Goal: Find specific page/section: Find specific page/section

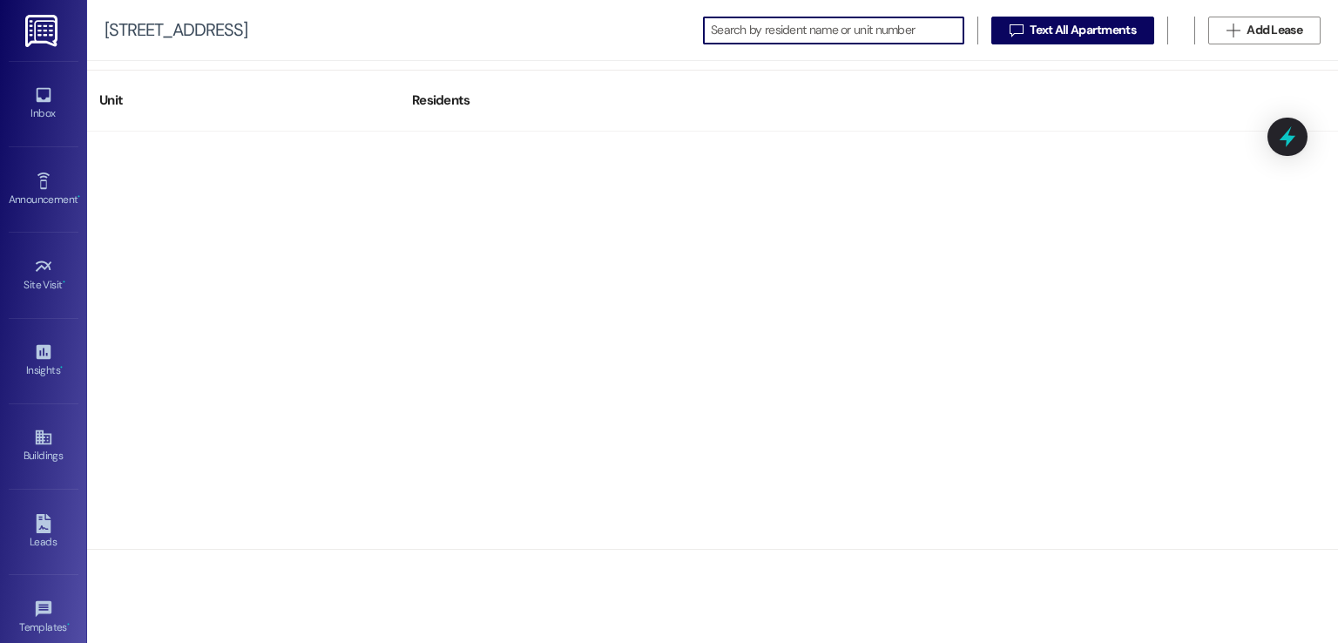
scroll to position [2351, 0]
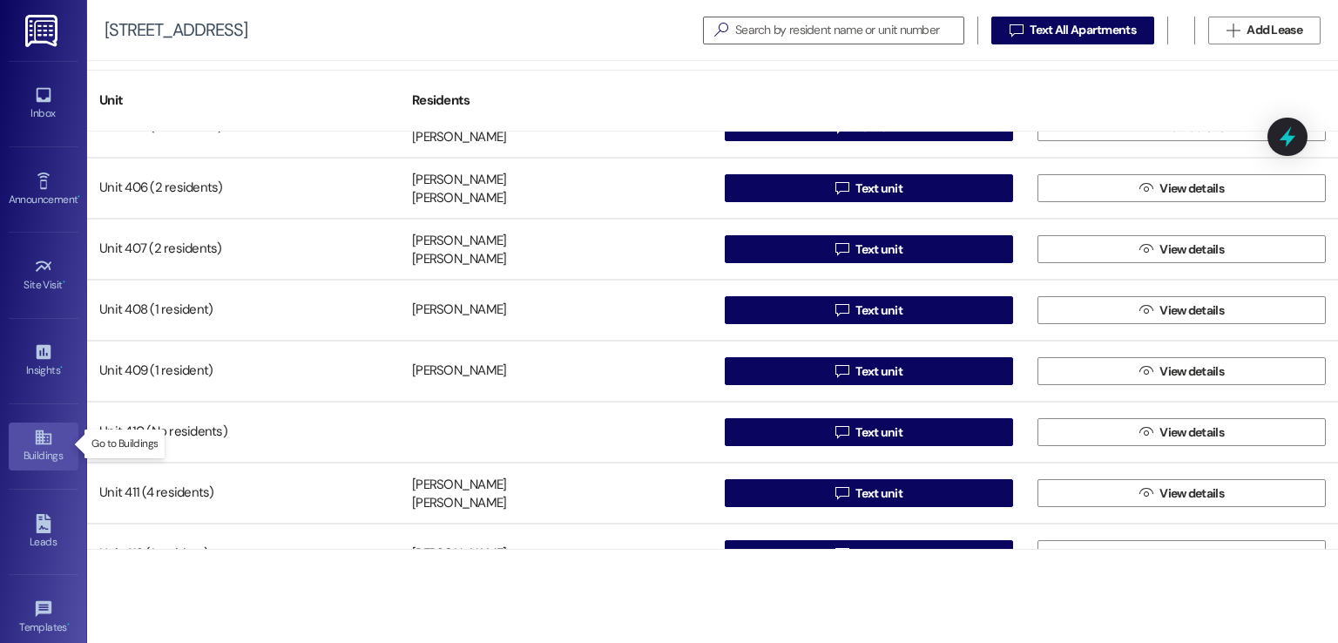
click at [28, 450] on div "Buildings" at bounding box center [43, 455] width 87 height 17
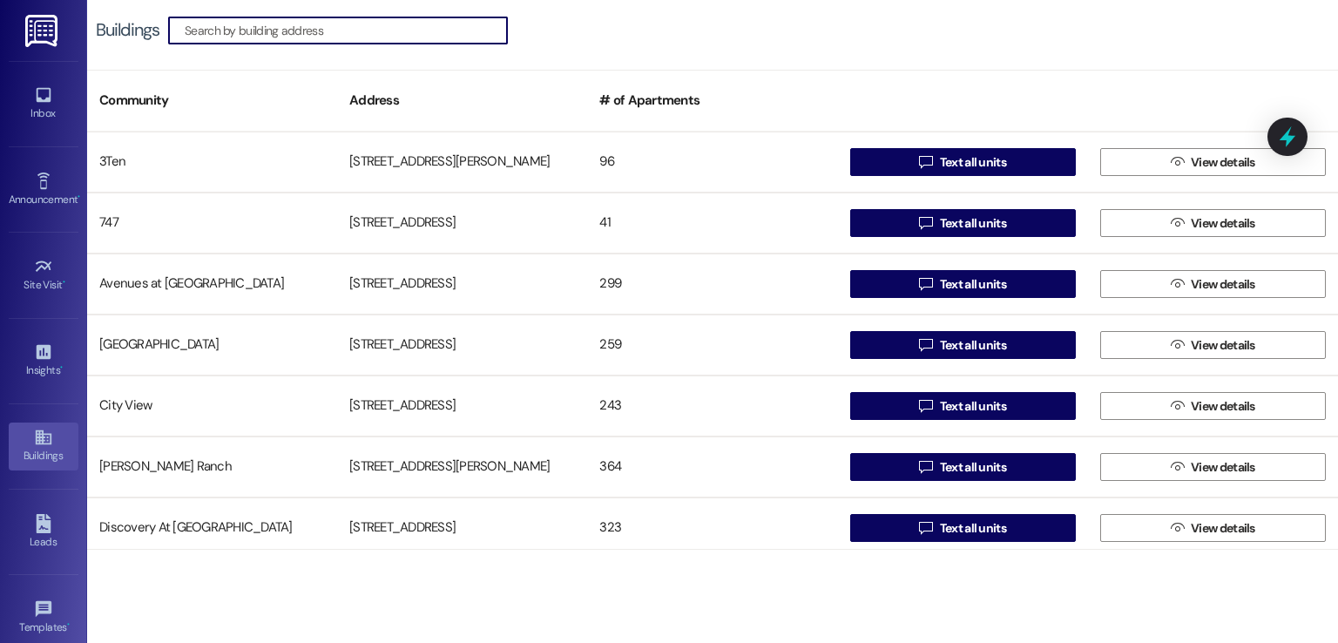
click at [396, 39] on input at bounding box center [346, 30] width 322 height 24
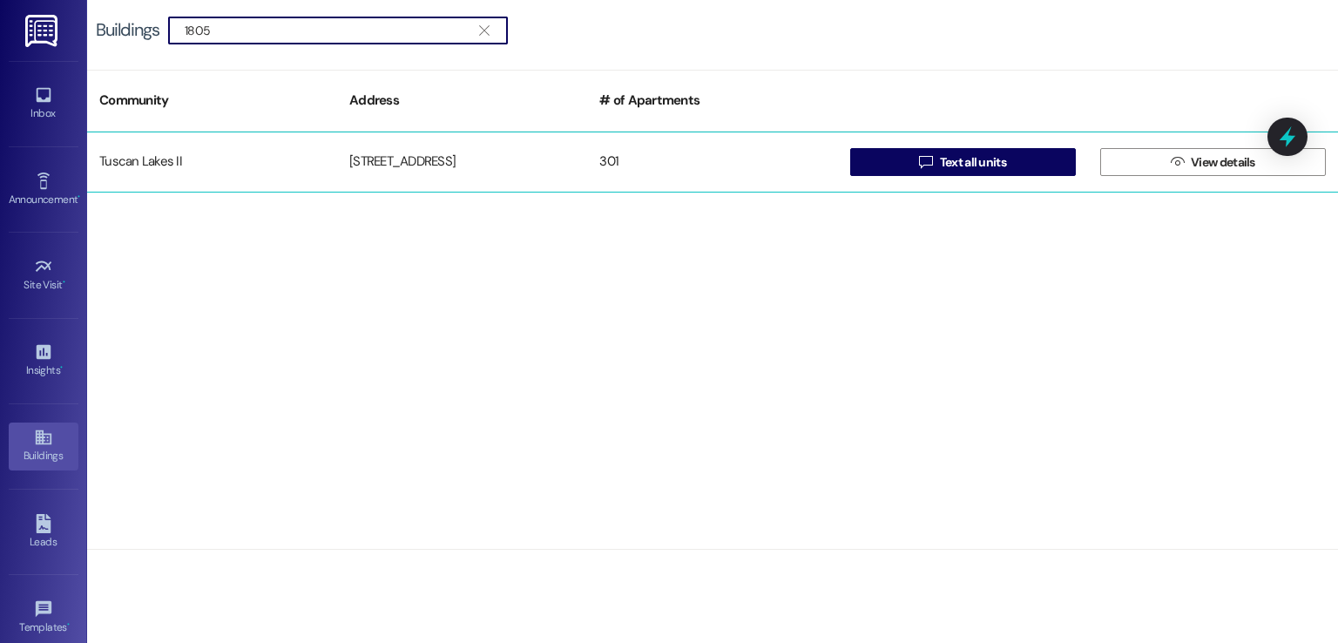
type input "1805"
click at [394, 159] on div "[STREET_ADDRESS]" at bounding box center [462, 162] width 250 height 35
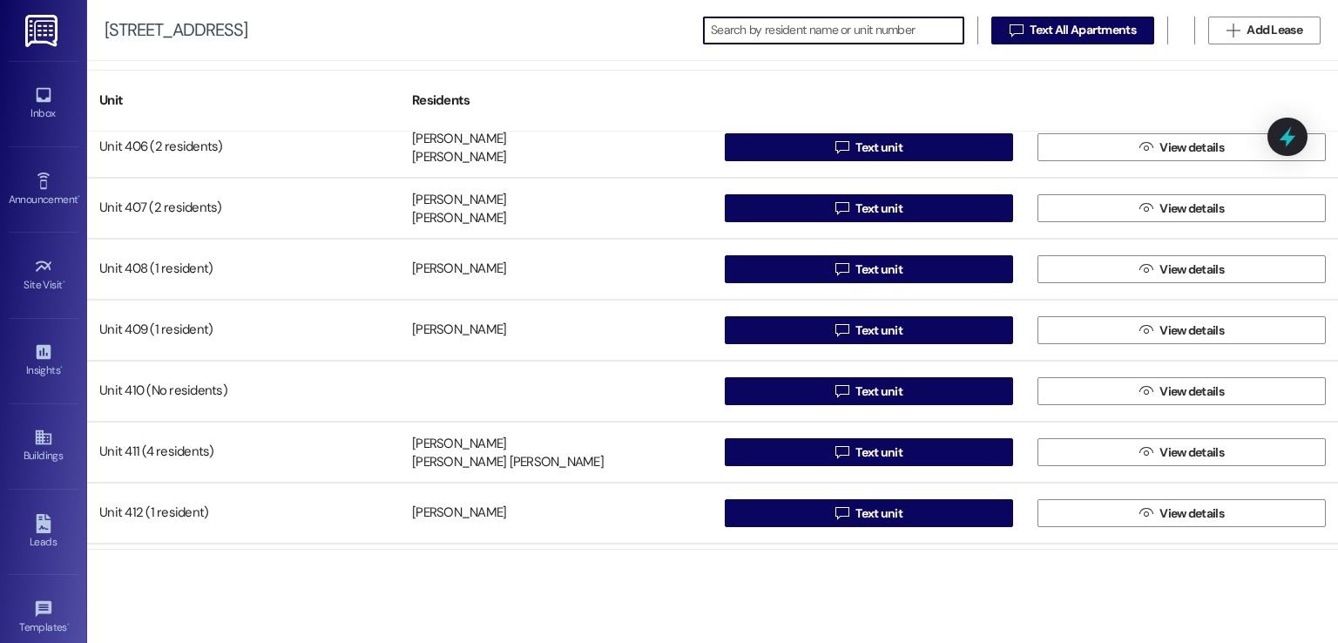
scroll to position [2438, 0]
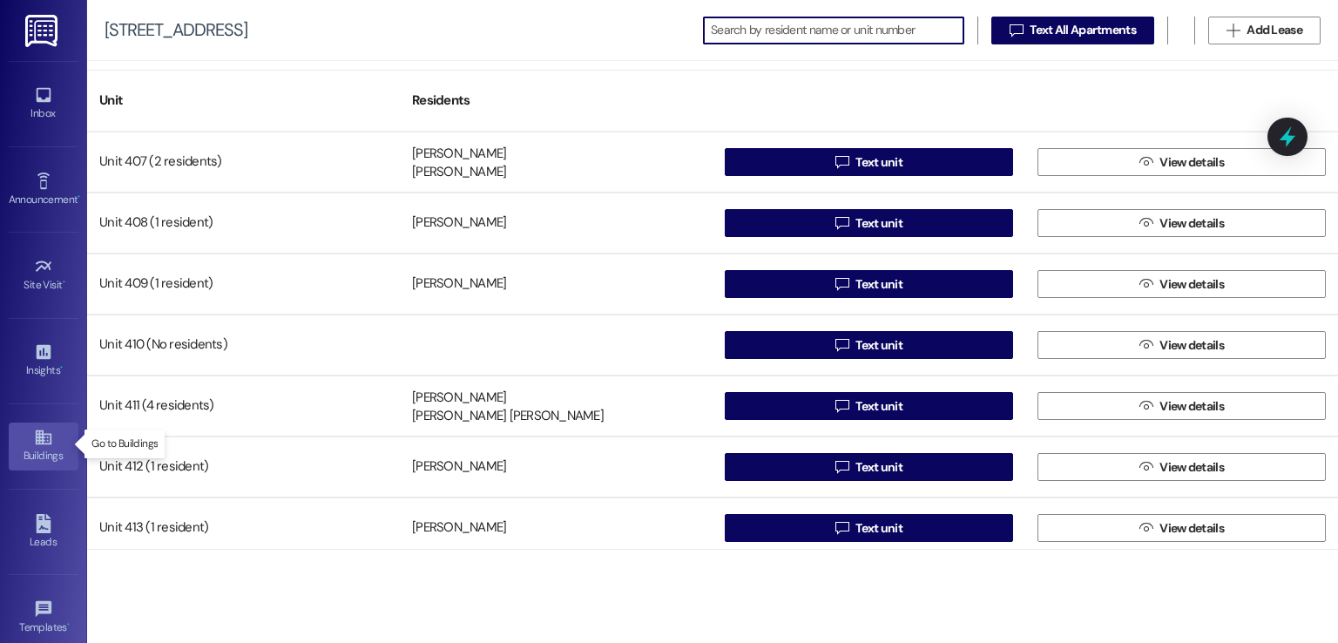
click at [28, 448] on div "Buildings" at bounding box center [43, 455] width 87 height 17
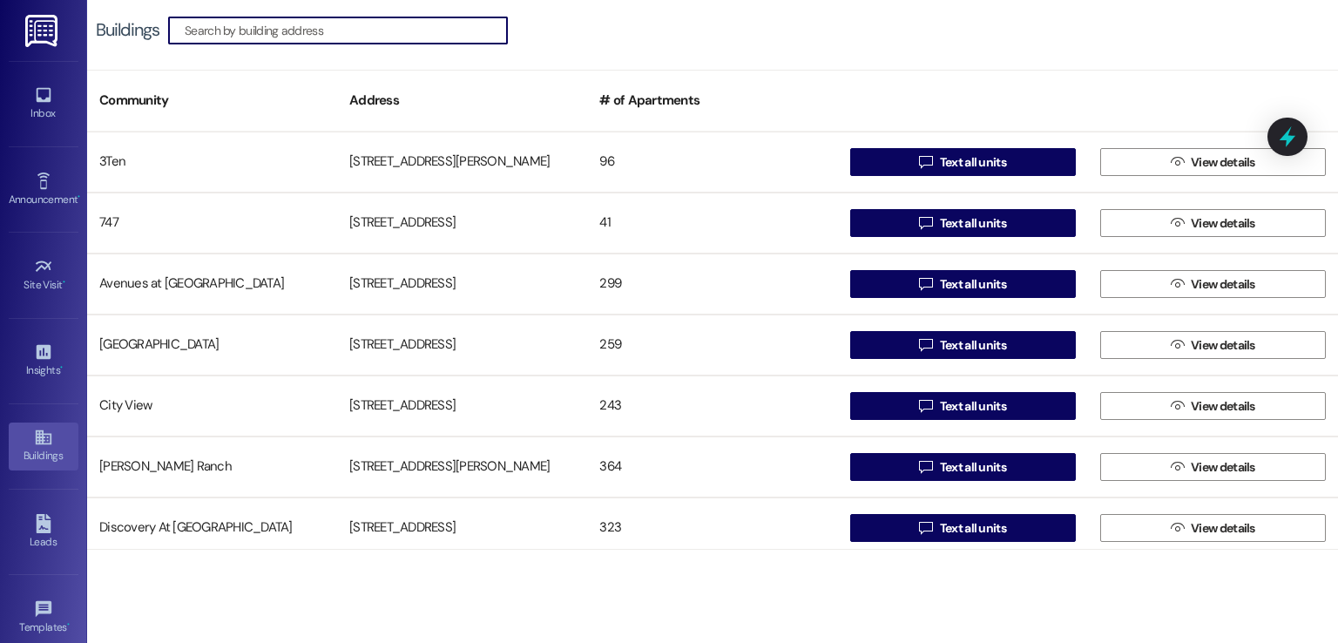
click at [303, 32] on input at bounding box center [346, 30] width 322 height 24
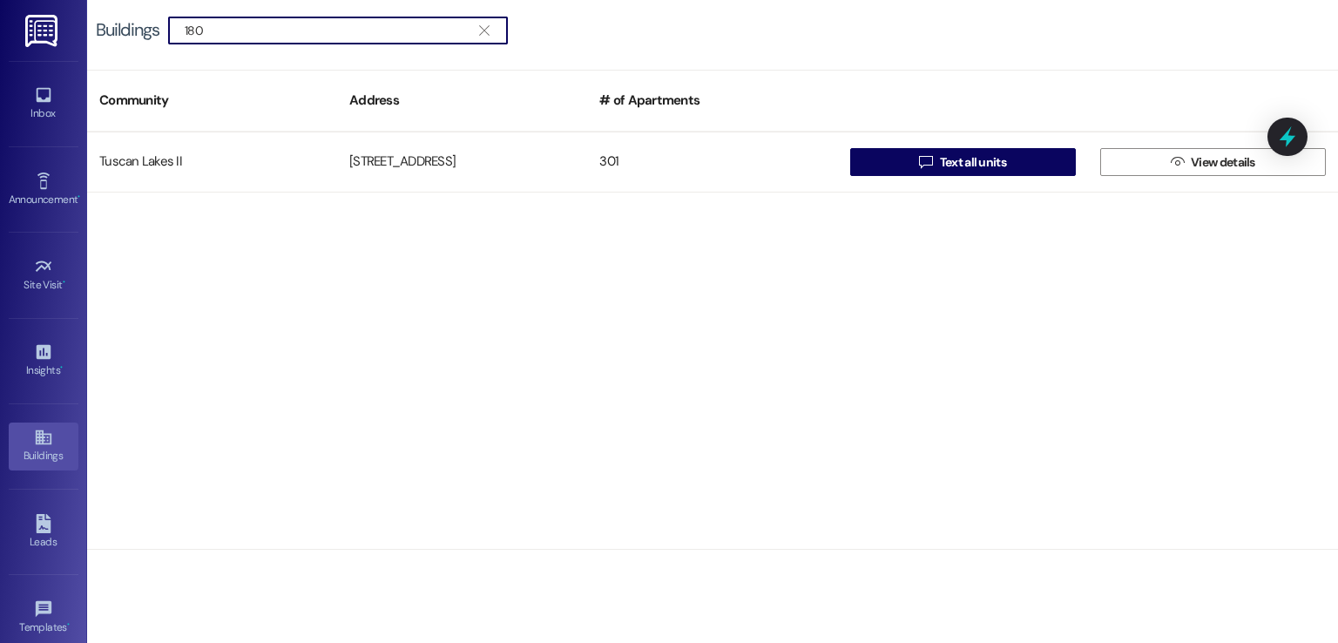
type input "1805"
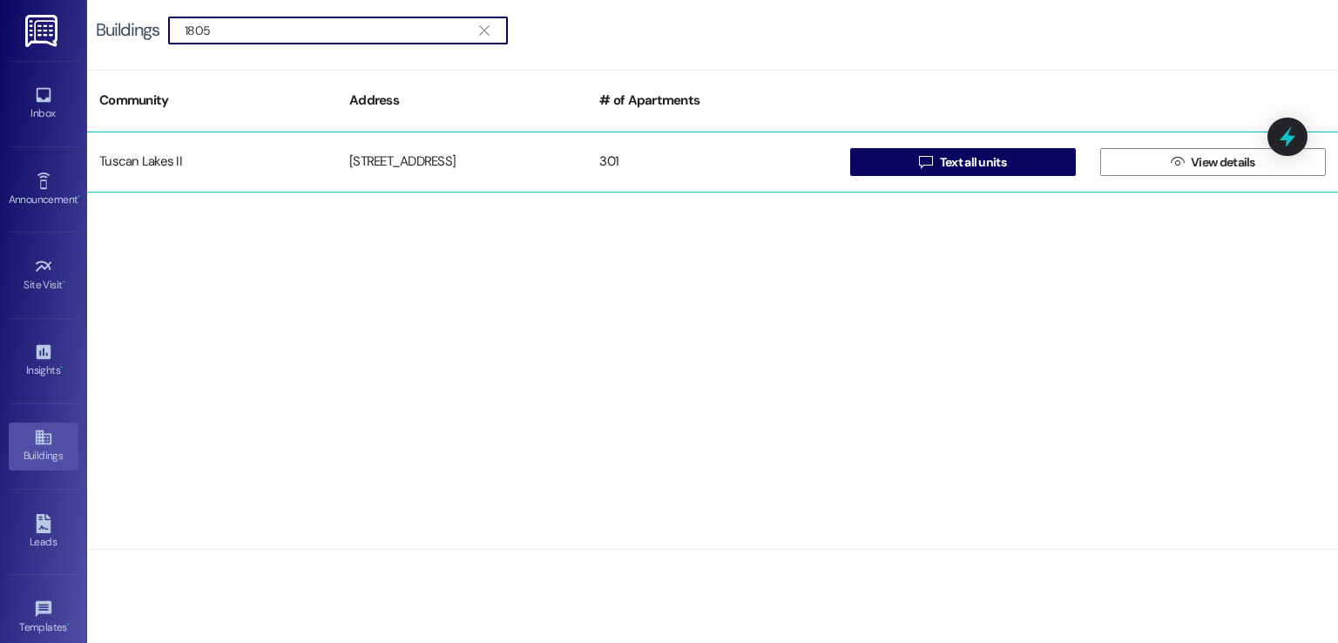
click at [370, 147] on div "[STREET_ADDRESS]" at bounding box center [462, 162] width 250 height 35
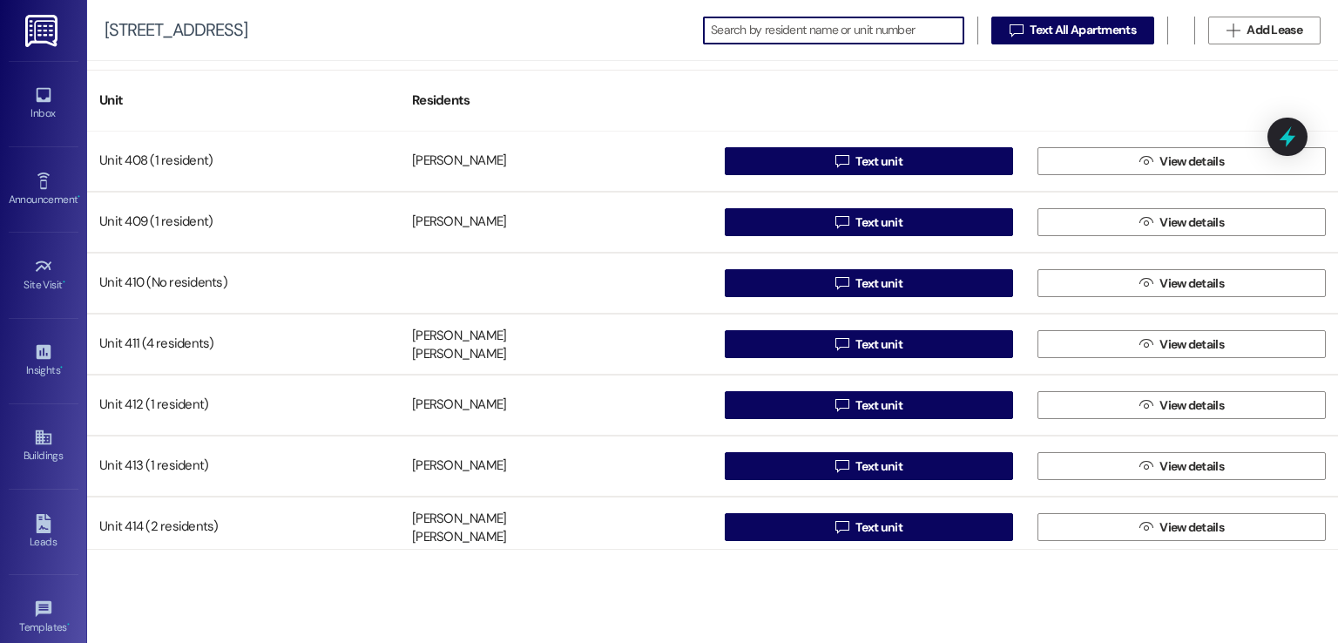
scroll to position [2438, 0]
